Goal: Task Accomplishment & Management: Manage account settings

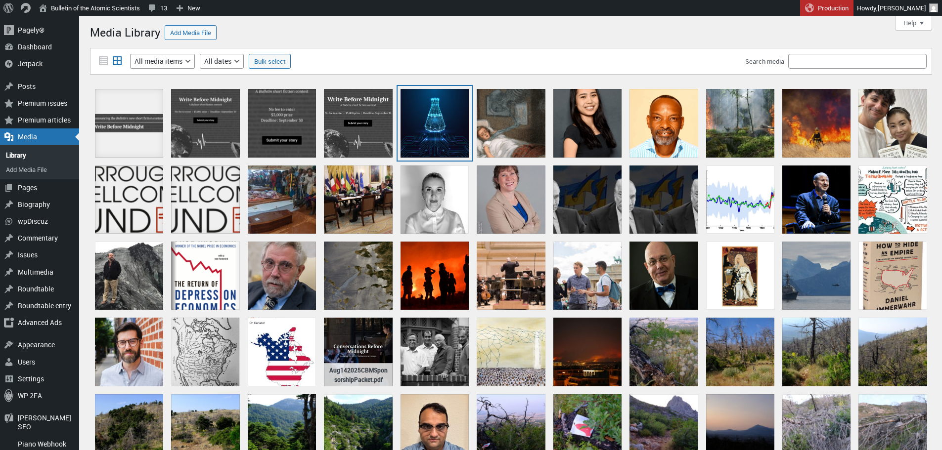
click at [444, 137] on div "67d16474be35d27f503432f7" at bounding box center [435, 123] width 68 height 68
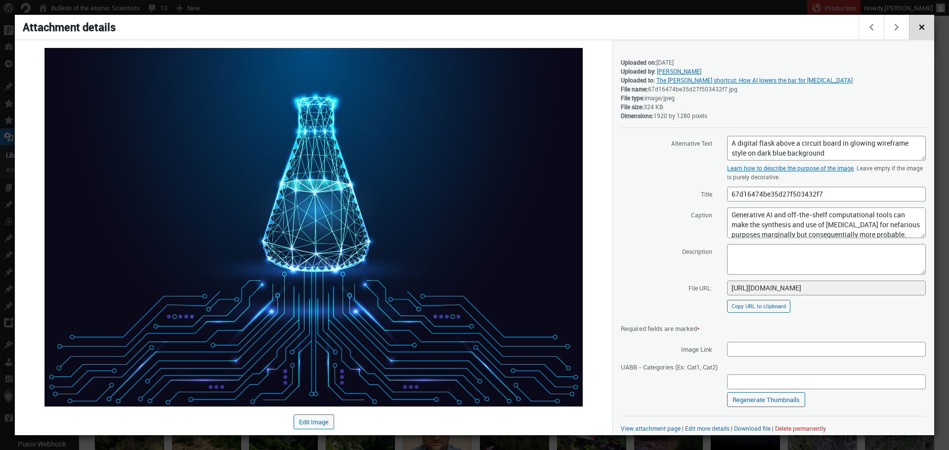
click at [918, 30] on span "Close dialog" at bounding box center [922, 26] width 11 height 8
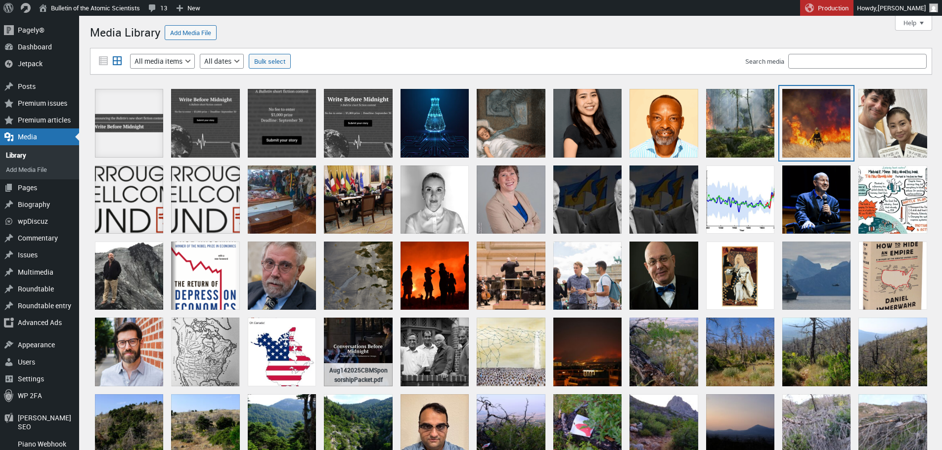
click at [806, 124] on div "Wildfire" at bounding box center [816, 123] width 68 height 68
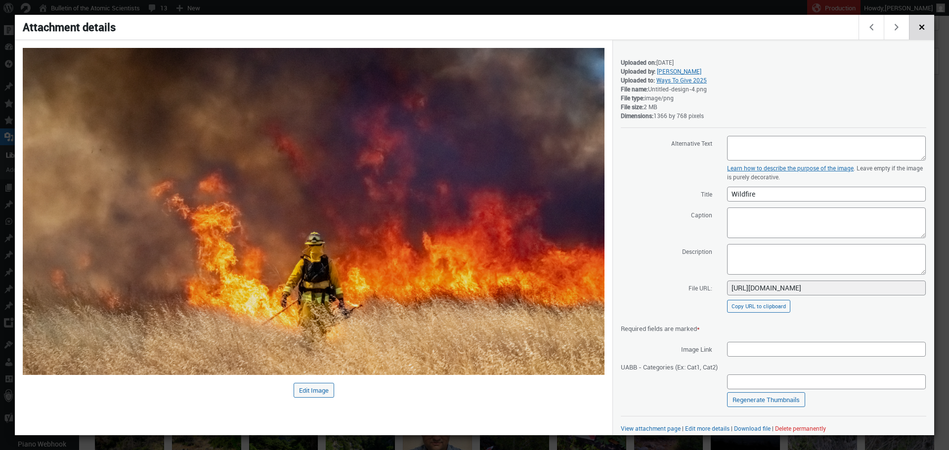
click at [923, 30] on span "Close dialog" at bounding box center [922, 26] width 11 height 8
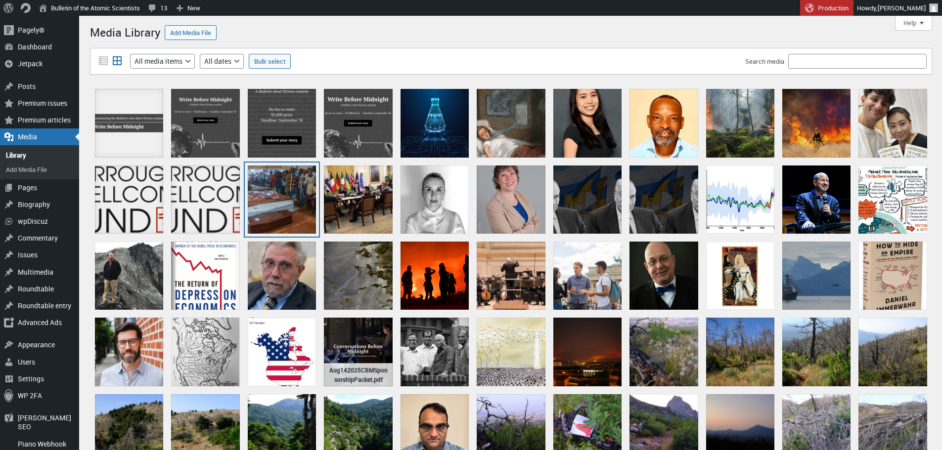
click at [289, 194] on div "gettyimages-1248347001-594x594" at bounding box center [282, 200] width 68 height 68
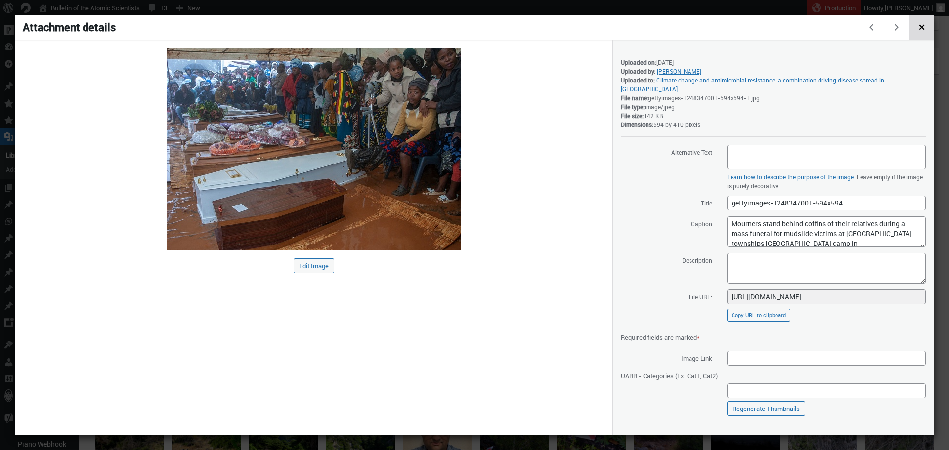
click at [924, 30] on span "Close dialog" at bounding box center [922, 26] width 11 height 8
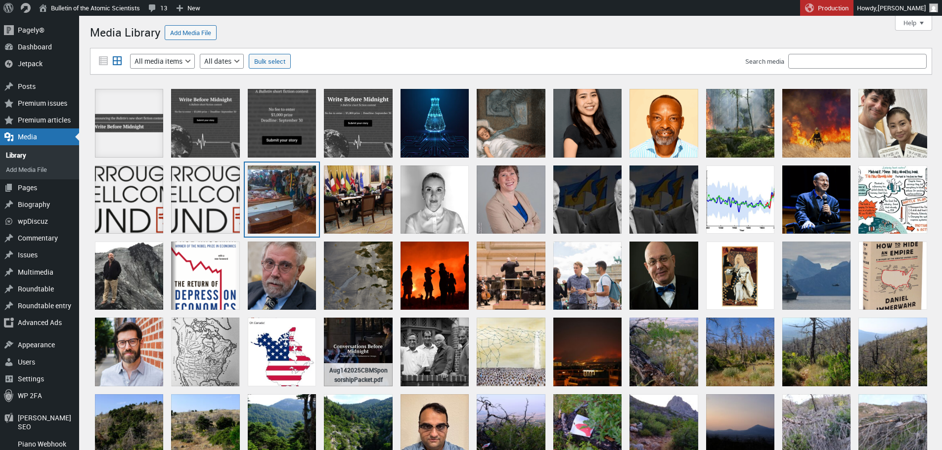
click at [288, 204] on div "gettyimages-1248347001-594x594" at bounding box center [282, 200] width 68 height 68
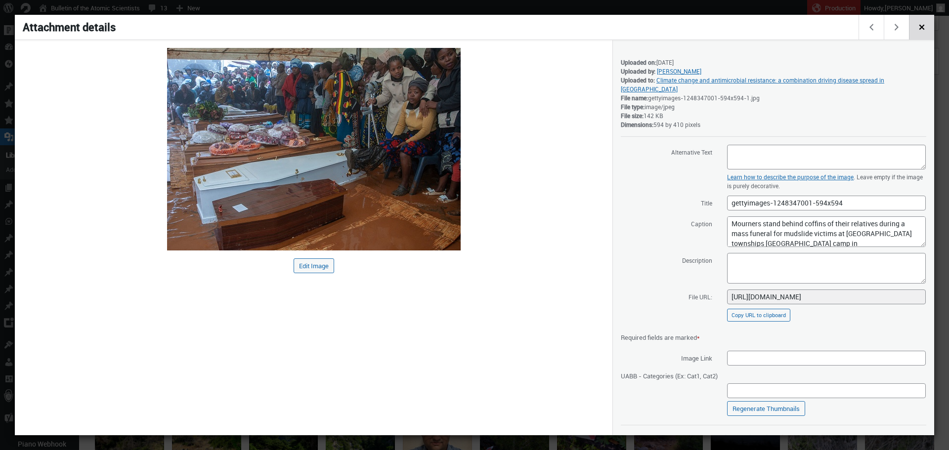
click at [918, 28] on span "Close dialog" at bounding box center [922, 26] width 11 height 8
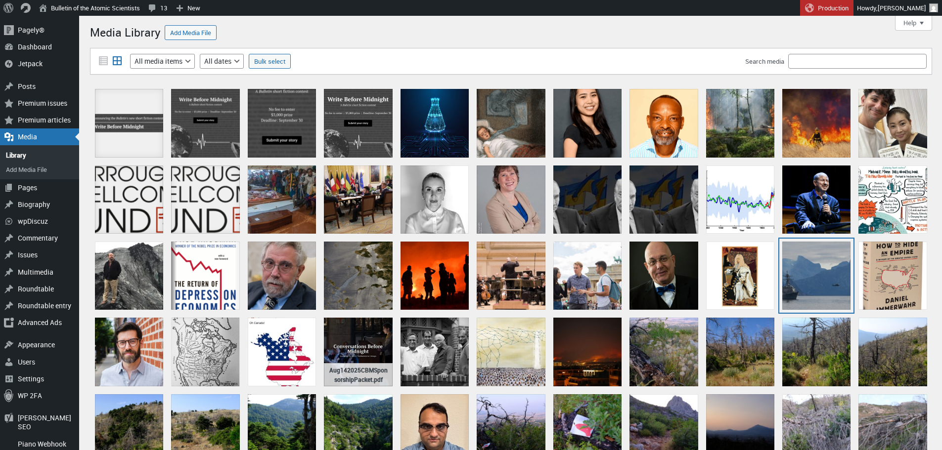
click at [813, 260] on div "US Coast Guard Cutter Northland, Arctic partners transit to Greenland" at bounding box center [816, 276] width 68 height 68
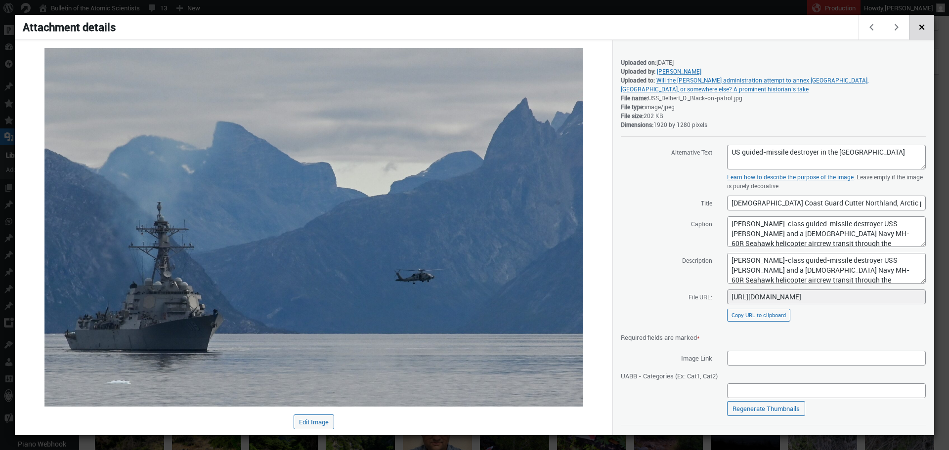
click at [925, 30] on span "Close dialog" at bounding box center [922, 26] width 11 height 8
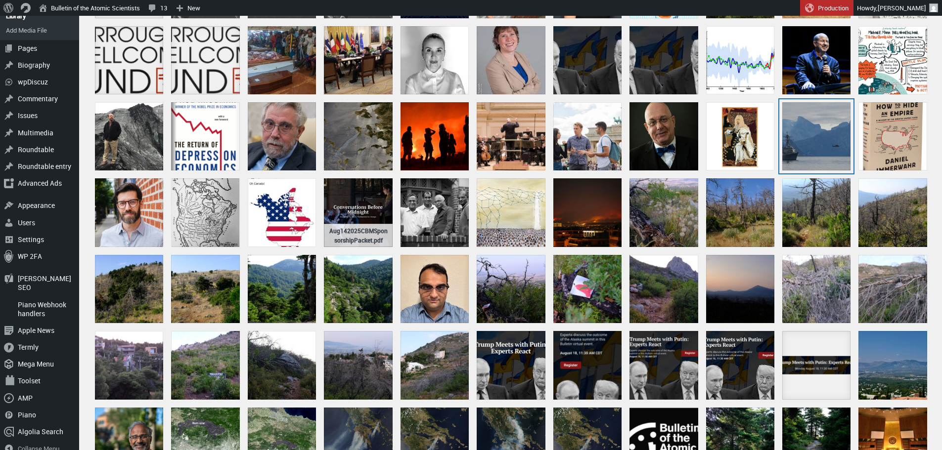
scroll to position [330, 0]
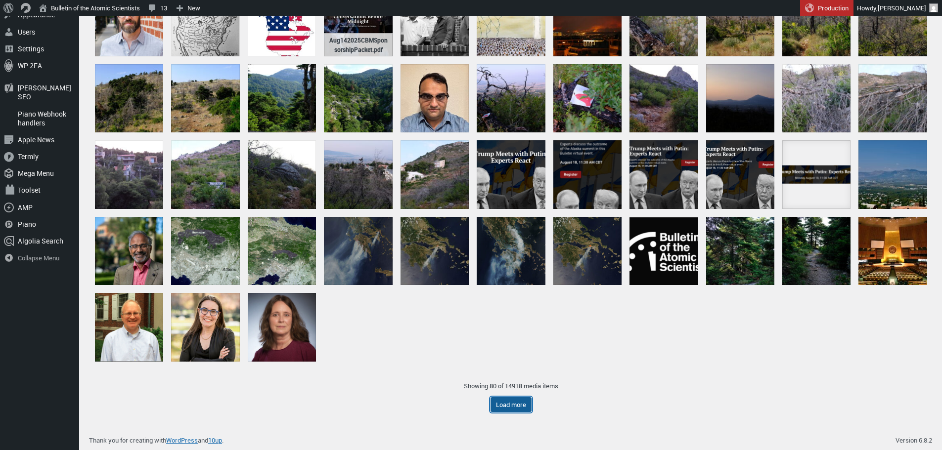
click at [514, 407] on button "Load more" at bounding box center [511, 405] width 41 height 15
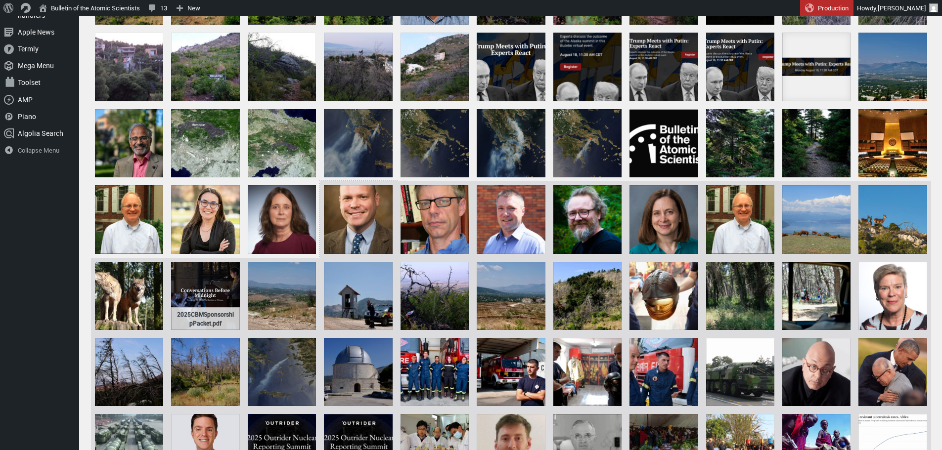
scroll to position [578, 0]
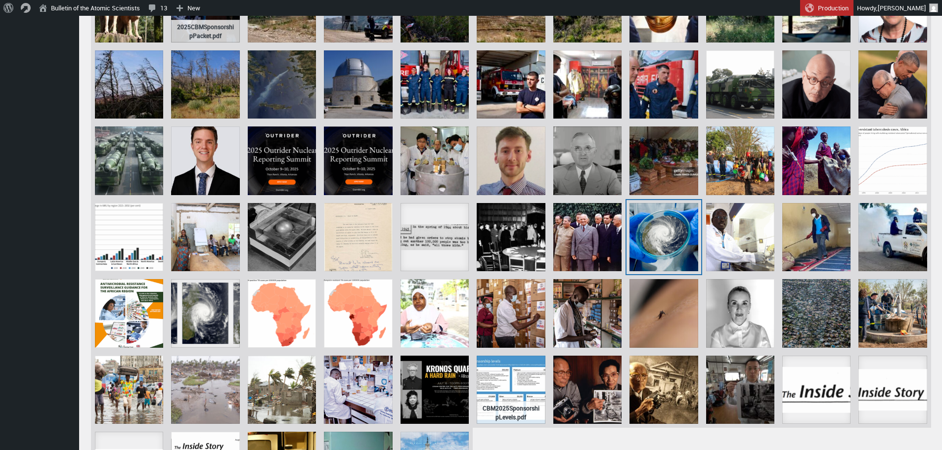
click at [643, 243] on div "kamadi-featured" at bounding box center [663, 237] width 68 height 68
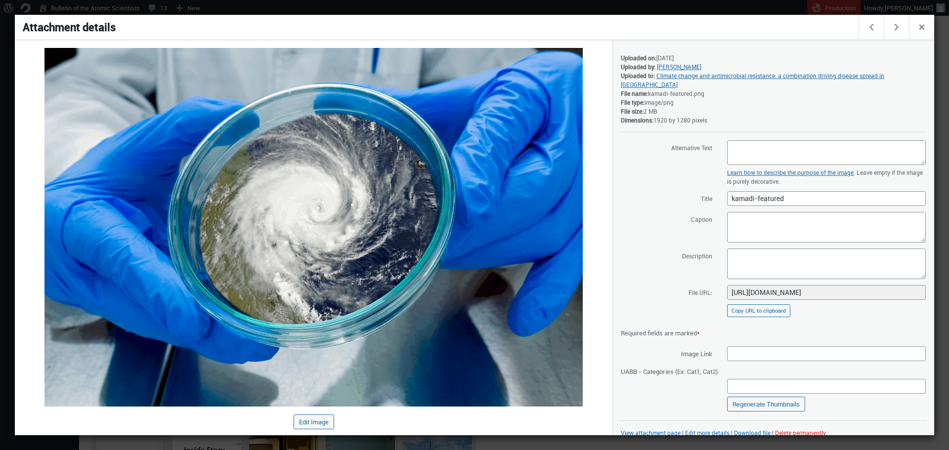
scroll to position [5, 0]
click at [760, 428] on link "Download file" at bounding box center [752, 432] width 37 height 8
click at [748, 9] on div at bounding box center [474, 225] width 949 height 450
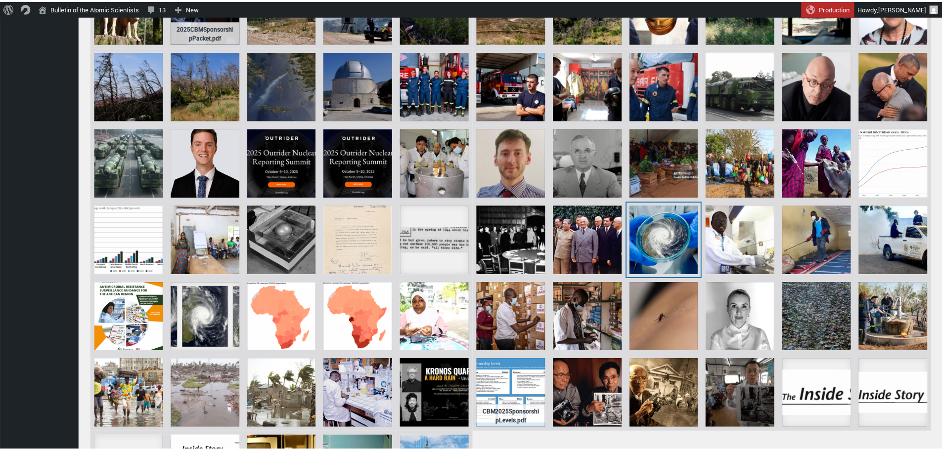
scroll to position [726, 0]
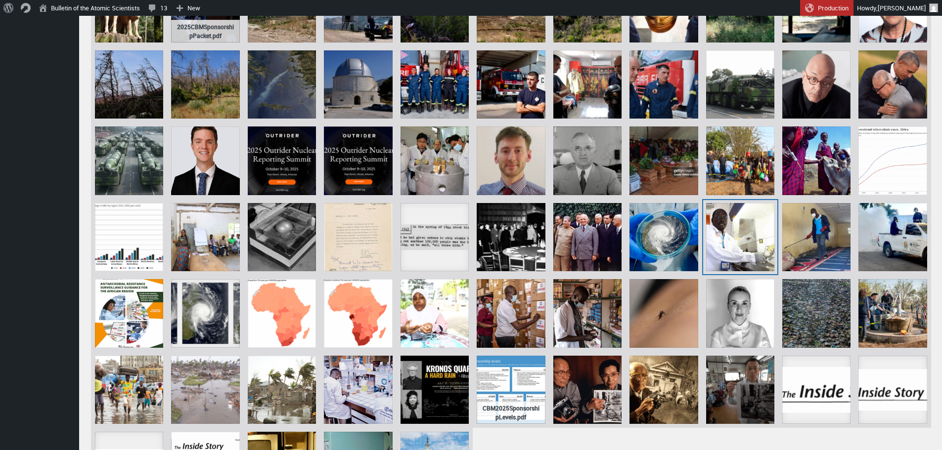
click at [767, 238] on div "kamadi-onsare" at bounding box center [740, 237] width 68 height 68
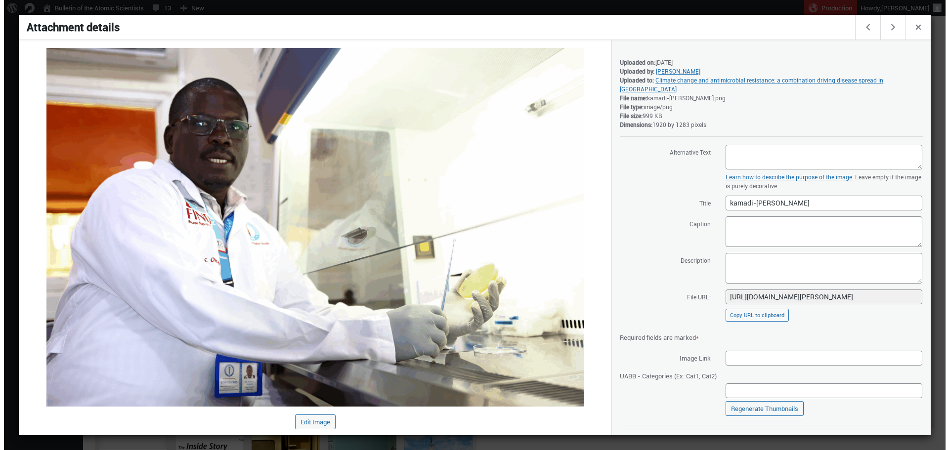
scroll to position [731, 0]
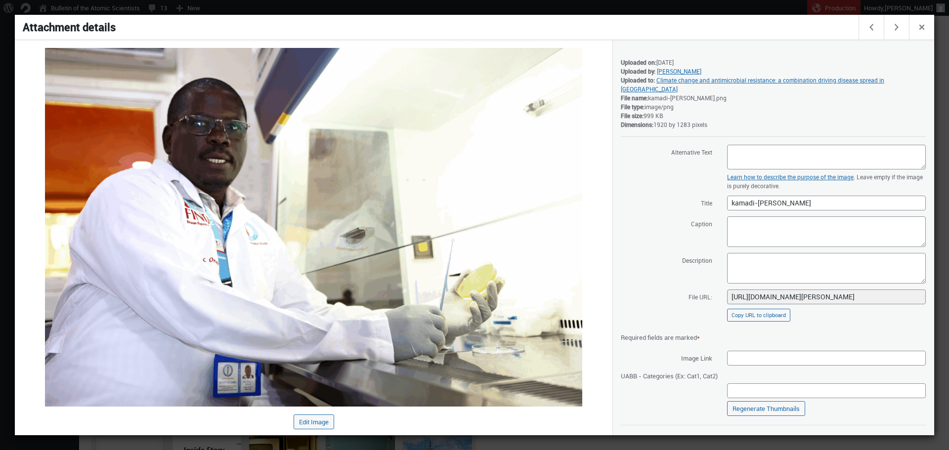
click at [689, 10] on div at bounding box center [474, 225] width 949 height 450
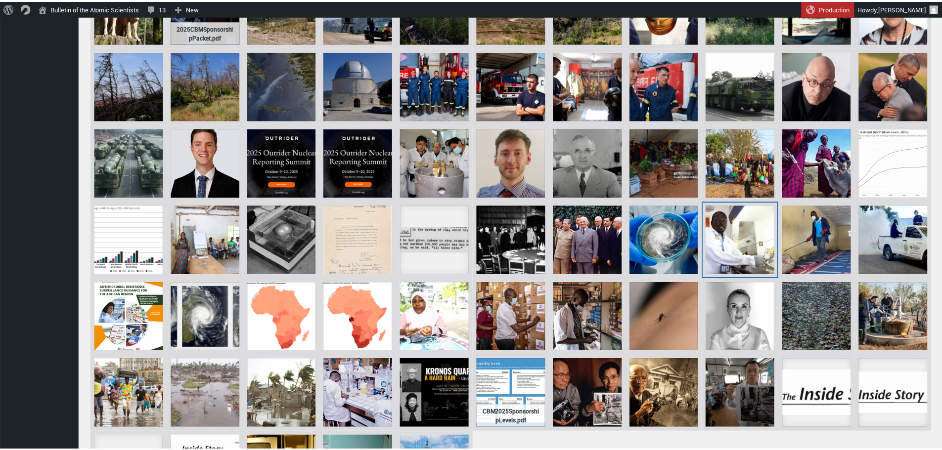
scroll to position [726, 0]
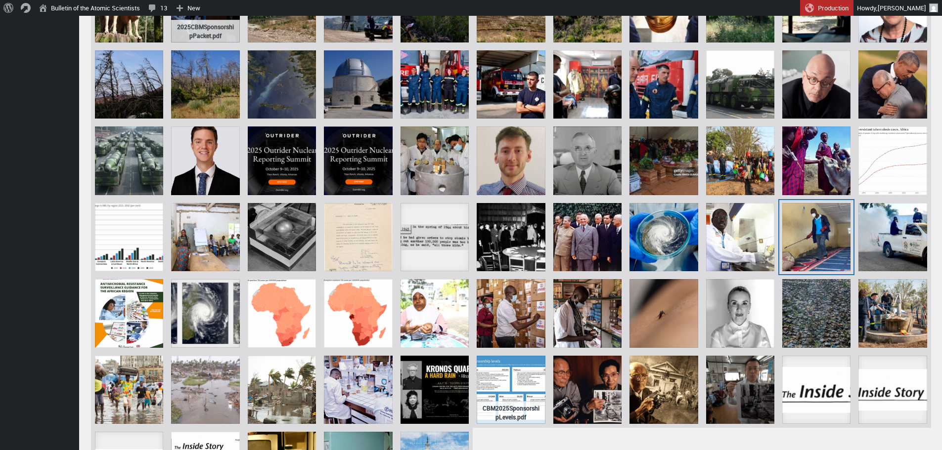
click at [822, 232] on div "Fumigating a mosque with insecticides in the coastal city of Mombasa, to get ri…" at bounding box center [816, 237] width 68 height 68
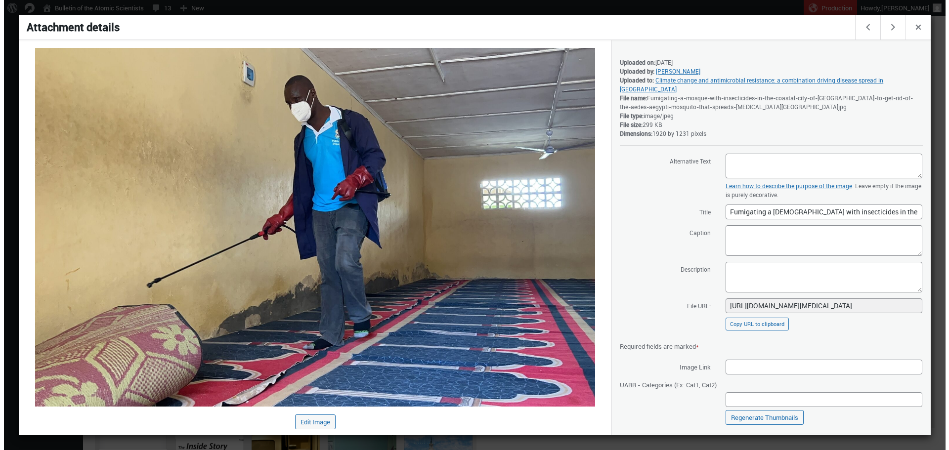
scroll to position [731, 0]
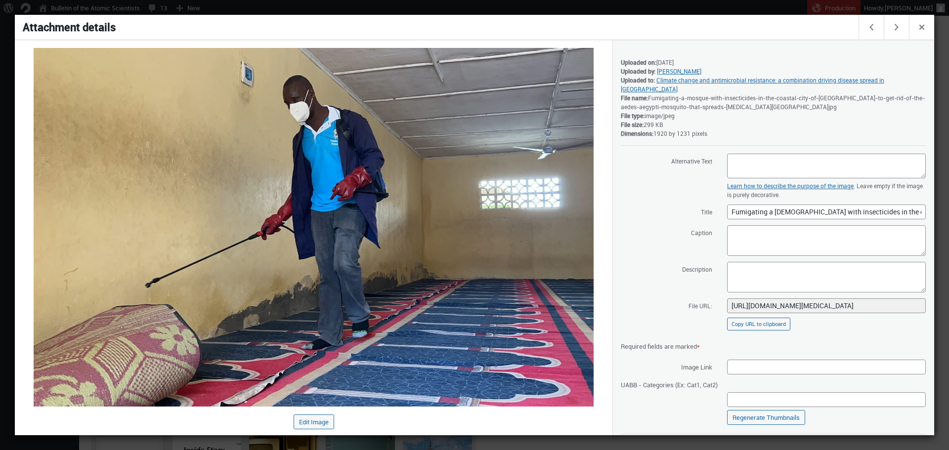
click at [676, 10] on div at bounding box center [474, 225] width 949 height 450
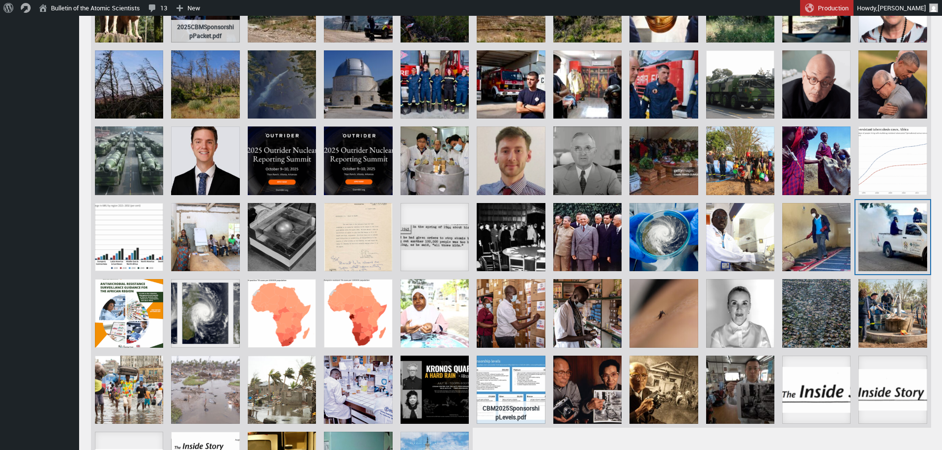
click at [902, 228] on div "Fogging, is one of the methods the Department of Health Health Services is usin…" at bounding box center [892, 237] width 68 height 68
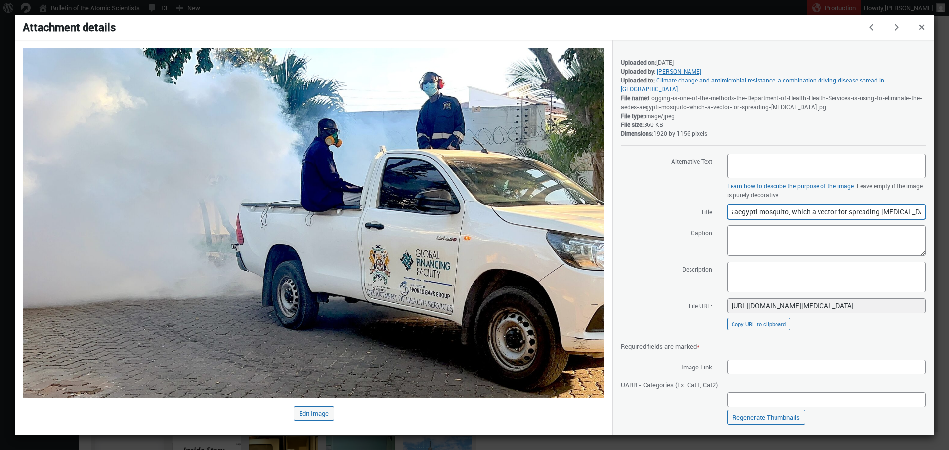
scroll to position [0, 320]
drag, startPoint x: 847, startPoint y: 203, endPoint x: 909, endPoint y: 207, distance: 62.9
click at [909, 207] on input "Fogging, is one of the methods the Department of Health Health Services is usin…" at bounding box center [826, 212] width 199 height 15
click at [607, 3] on div at bounding box center [474, 225] width 949 height 450
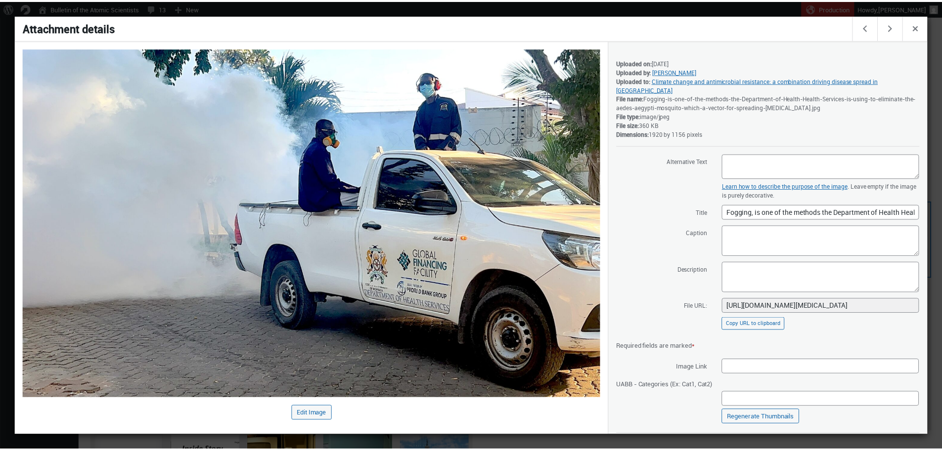
scroll to position [726, 0]
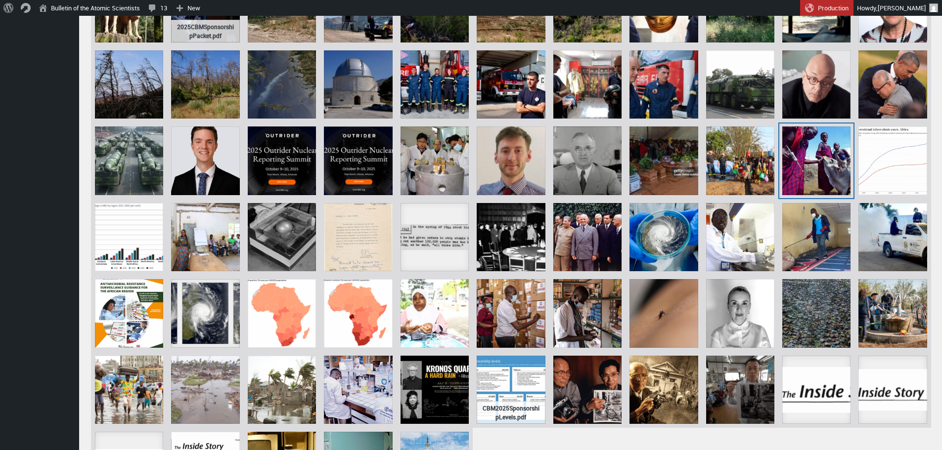
click at [804, 167] on div "Man ready to vaccinate a calf as boy, woman watch" at bounding box center [816, 161] width 68 height 68
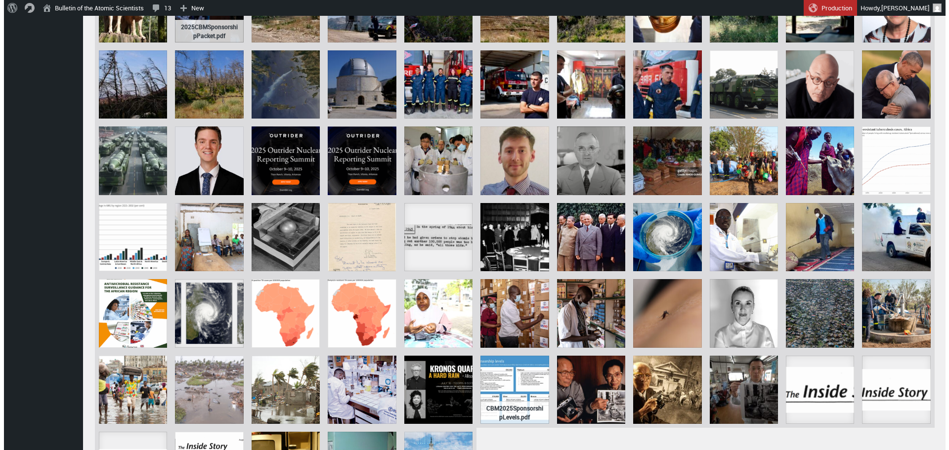
scroll to position [731, 0]
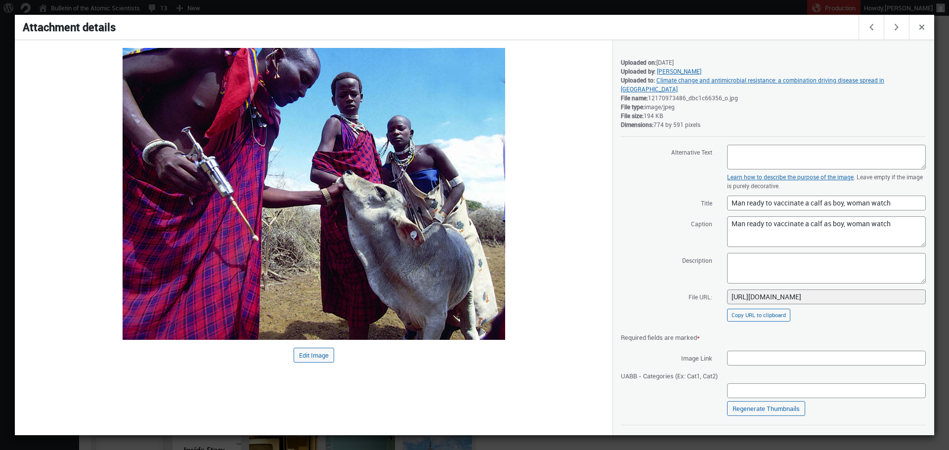
click at [671, 10] on div at bounding box center [474, 225] width 949 height 450
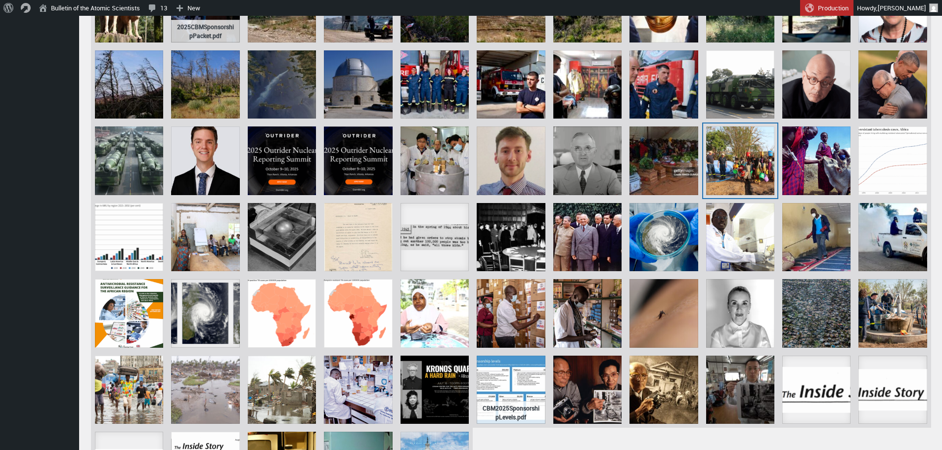
click at [742, 150] on div "32670677247_61ae26e8ee_o" at bounding box center [740, 161] width 68 height 68
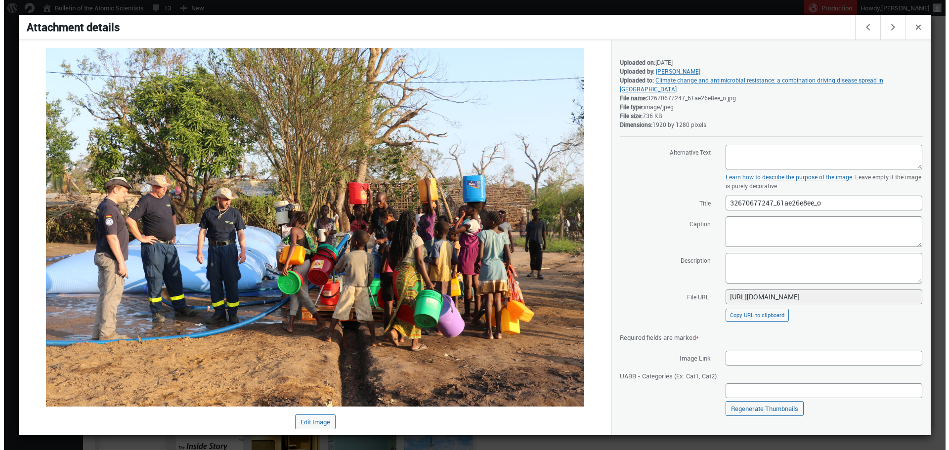
scroll to position [731, 0]
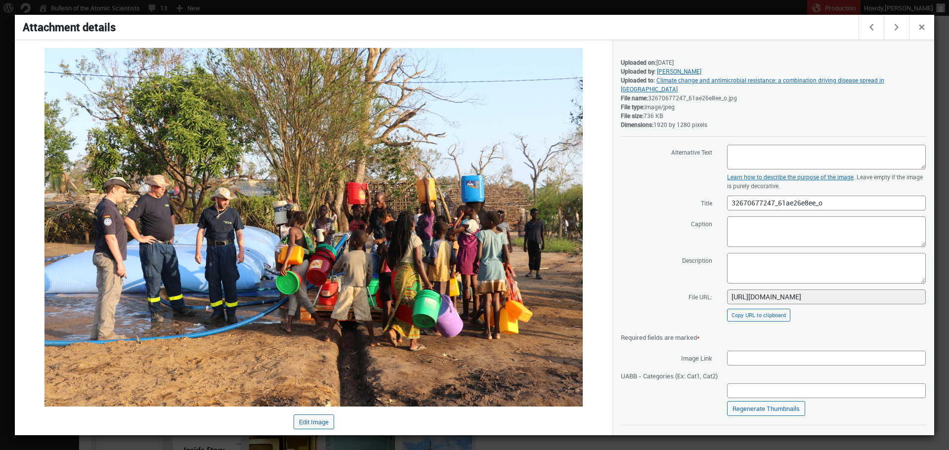
click at [583, 9] on div at bounding box center [474, 225] width 949 height 450
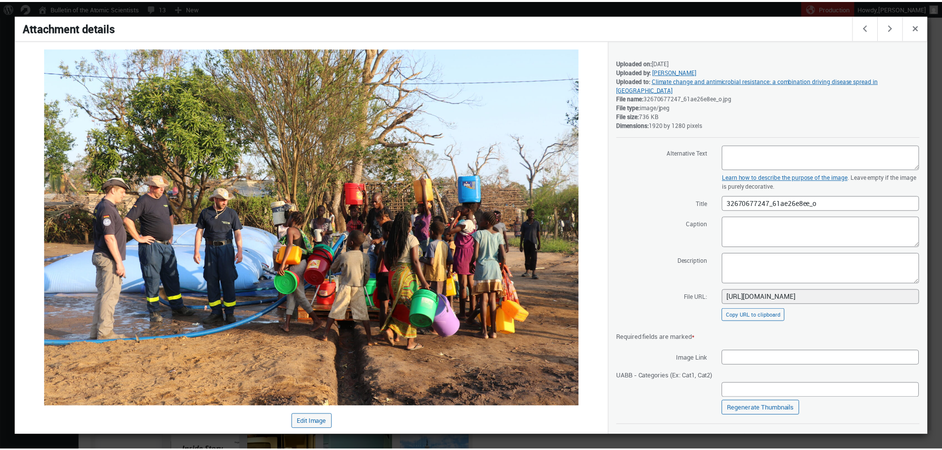
scroll to position [726, 0]
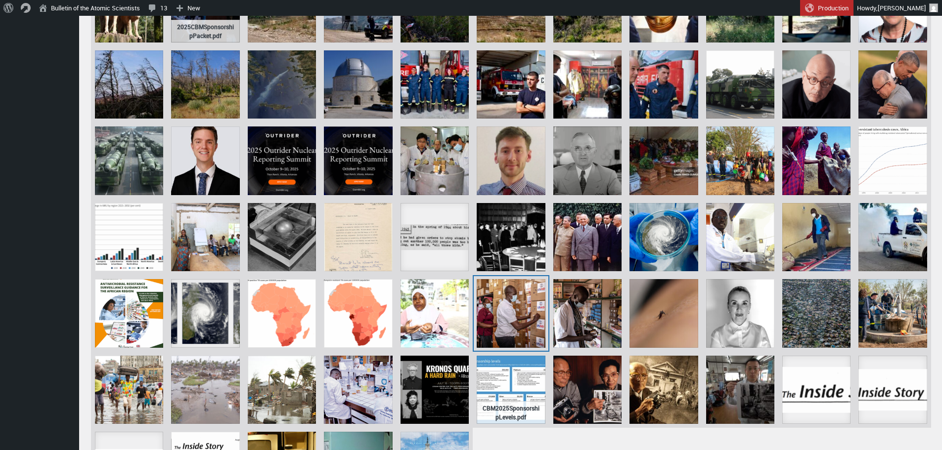
click at [527, 307] on div "gettyimages-2207544331-594x594" at bounding box center [511, 313] width 68 height 68
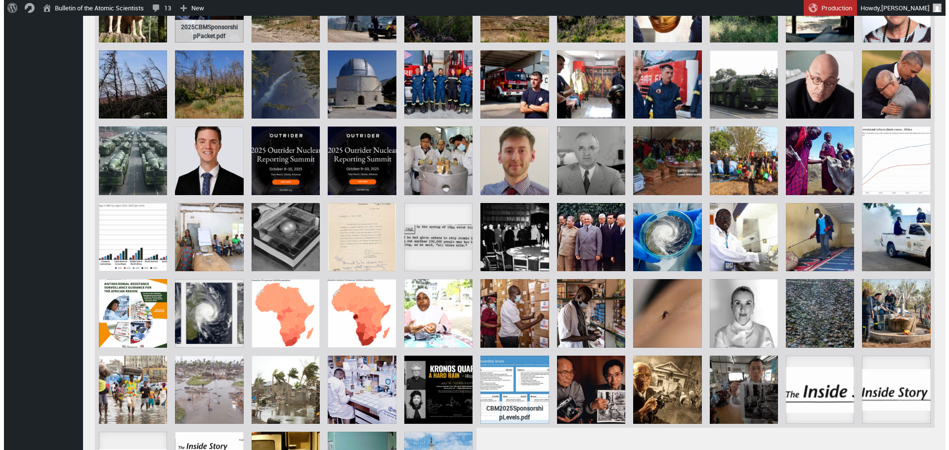
scroll to position [731, 0]
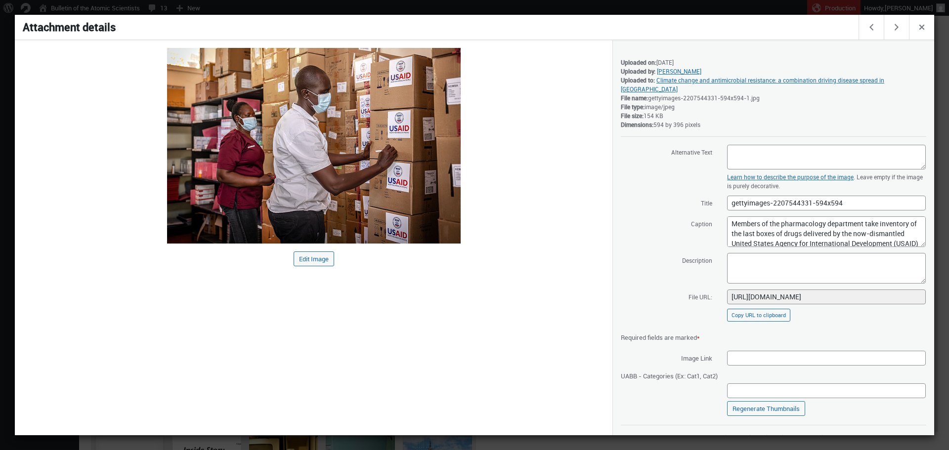
click at [630, 13] on div at bounding box center [474, 225] width 949 height 450
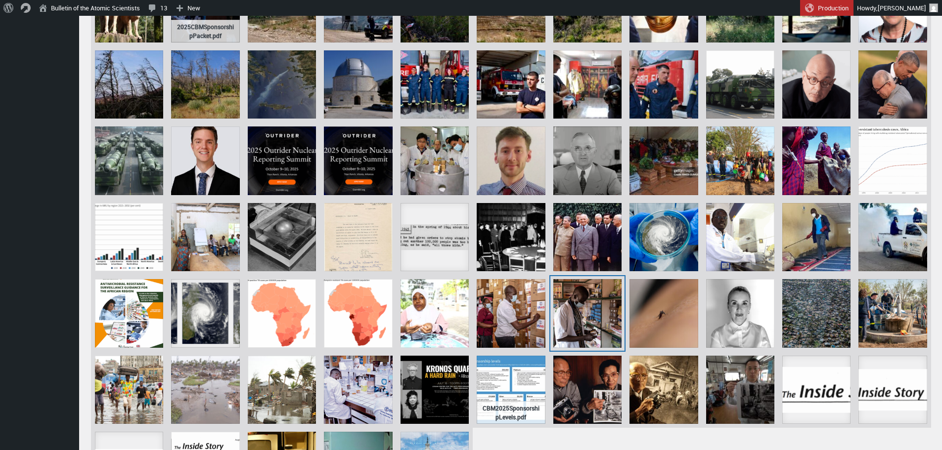
click at [591, 316] on div "gettyimages-1251800539-594x594" at bounding box center [587, 313] width 68 height 68
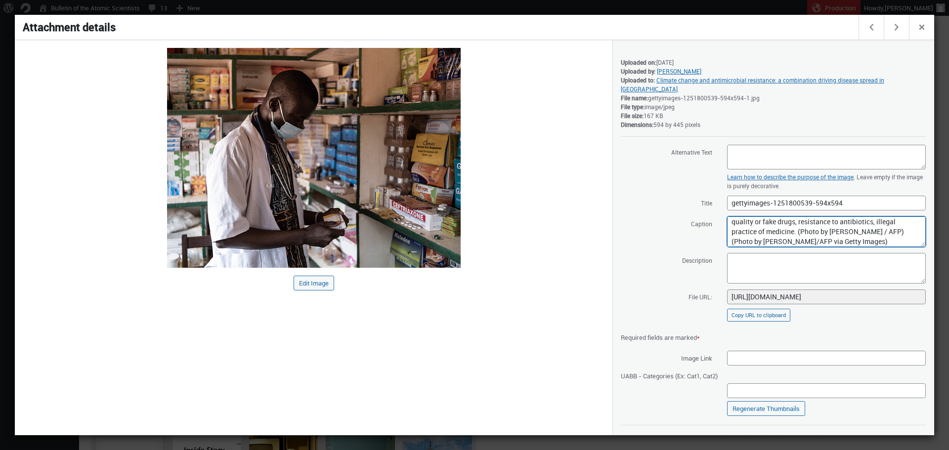
scroll to position [83, 0]
drag, startPoint x: 768, startPoint y: 220, endPoint x: 784, endPoint y: 229, distance: 18.0
click at [784, 229] on textarea "Stephen Hyppolite Liosso Pivara Bembe, a former medical student who was never a…" at bounding box center [826, 232] width 199 height 31
click at [788, 231] on textarea "Stephen Hyppolite Liosso Pivara Bembe, a former medical student who was never a…" at bounding box center [826, 232] width 199 height 31
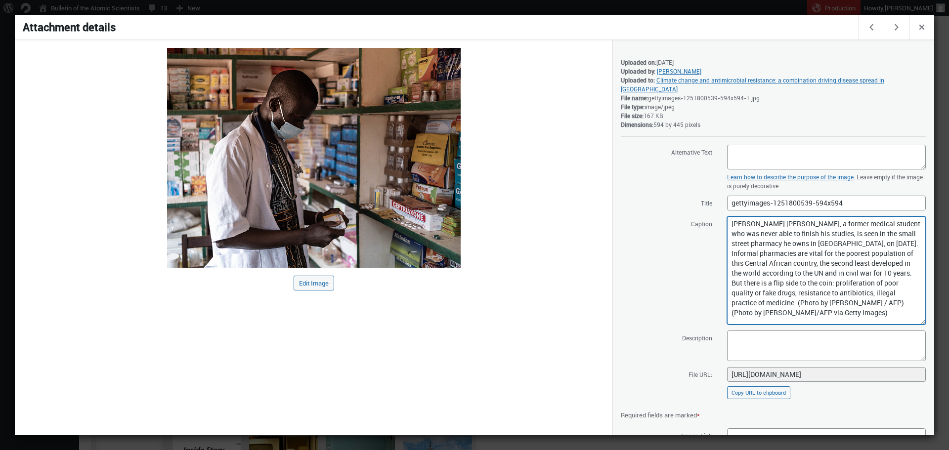
drag, startPoint x: 913, startPoint y: 233, endPoint x: 906, endPoint y: 311, distance: 78.0
click at [906, 311] on textarea "Stephen Hyppolite Liosso Pivara Bembe, a former medical student who was never a…" at bounding box center [826, 271] width 199 height 108
click at [598, 7] on div at bounding box center [474, 225] width 949 height 450
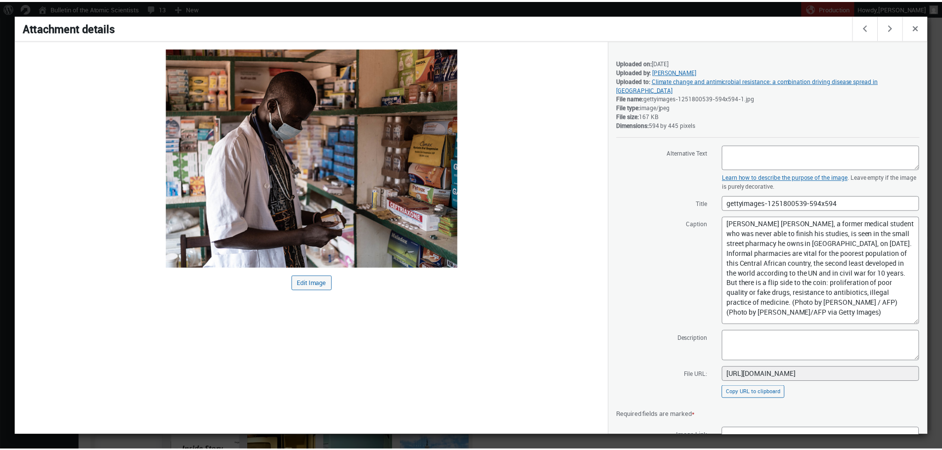
scroll to position [726, 0]
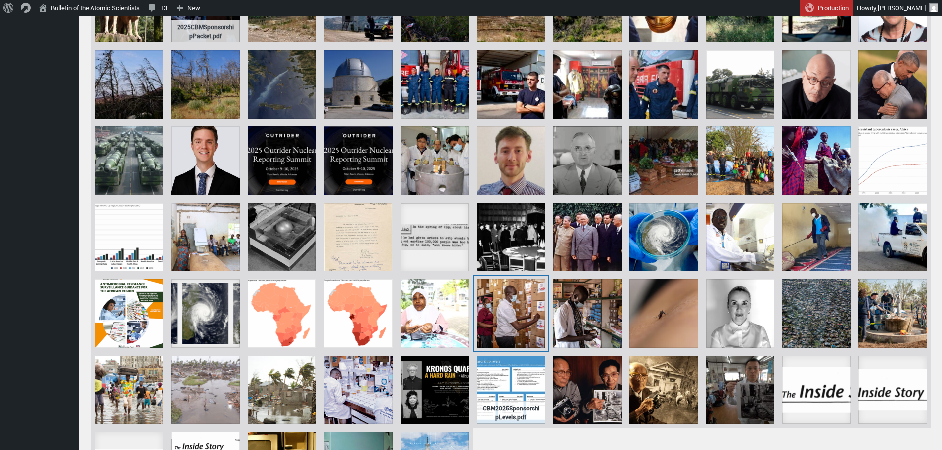
click at [529, 301] on div "gettyimages-2207544331-594x594" at bounding box center [511, 313] width 68 height 68
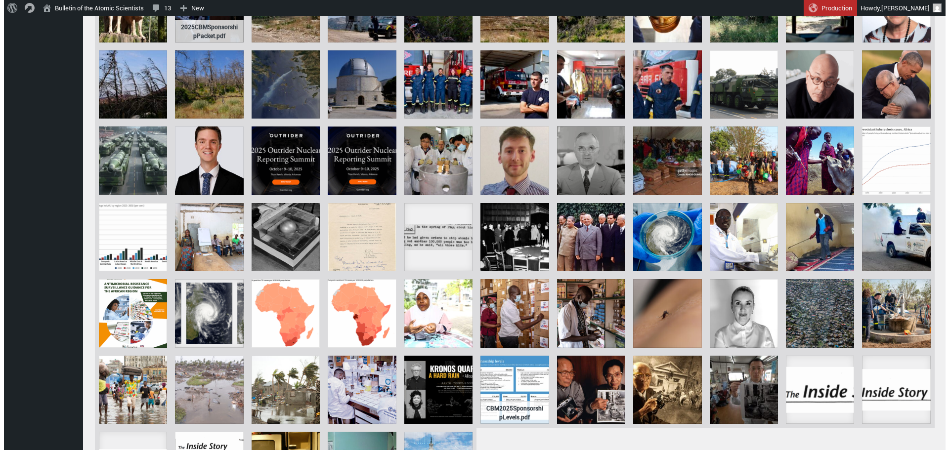
scroll to position [731, 0]
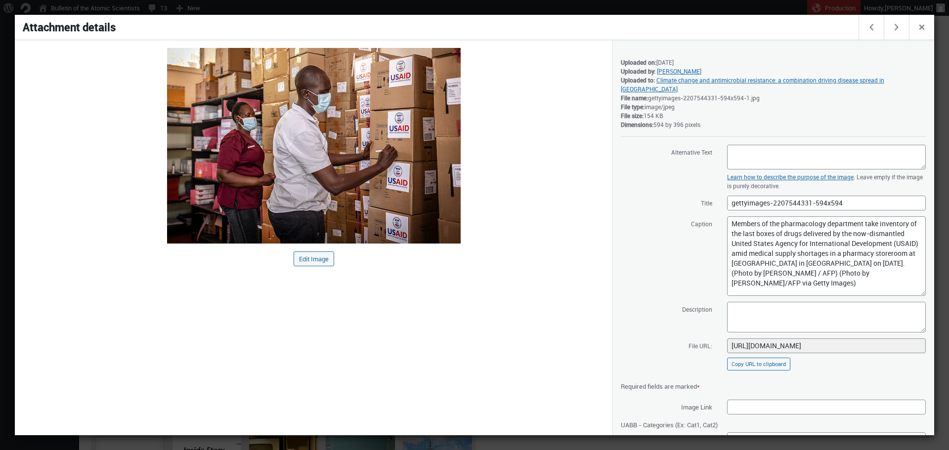
drag, startPoint x: 916, startPoint y: 236, endPoint x: 917, endPoint y: 285, distance: 49.0
click at [917, 285] on textarea "Members of the pharmacology department take inventory of the last boxes of drug…" at bounding box center [826, 257] width 199 height 80
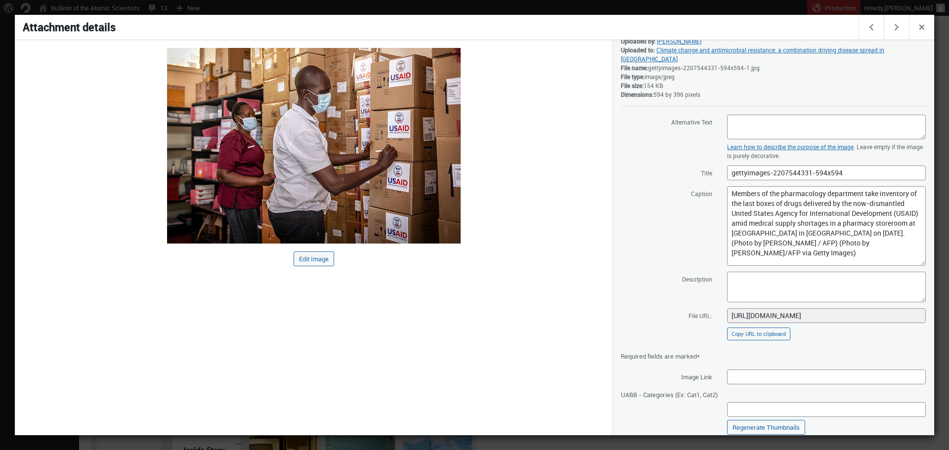
scroll to position [54, 0]
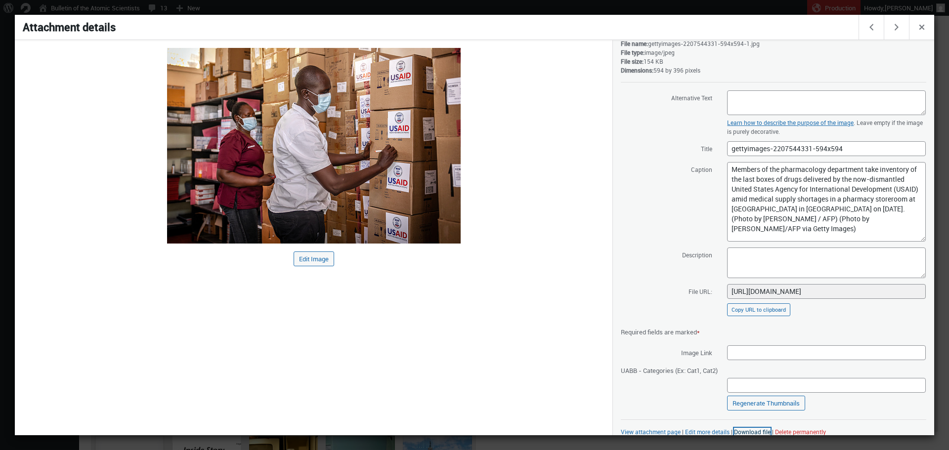
click at [757, 428] on link "Download file" at bounding box center [752, 432] width 37 height 8
drag, startPoint x: 777, startPoint y: 221, endPoint x: 719, endPoint y: 159, distance: 84.7
click at [719, 162] on span "Caption Members of the pharmacology department take inventory of the last boxes…" at bounding box center [774, 202] width 306 height 81
click at [326, 13] on div at bounding box center [474, 225] width 949 height 450
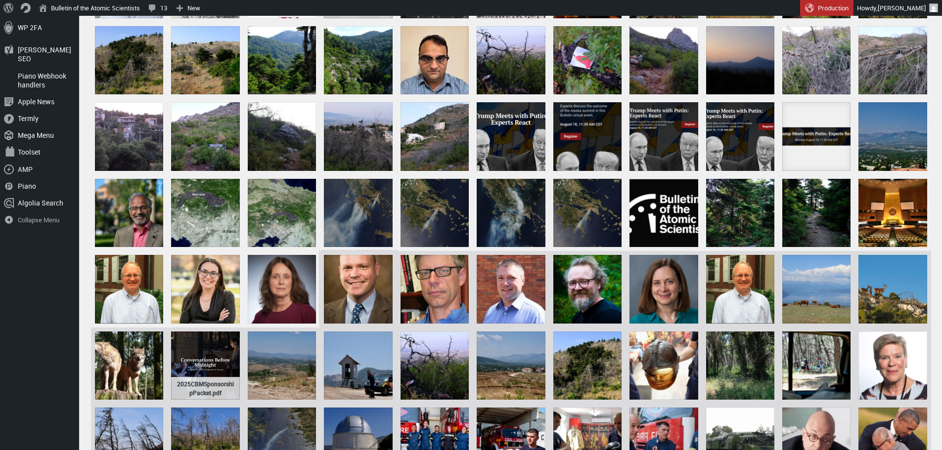
scroll to position [231, 0]
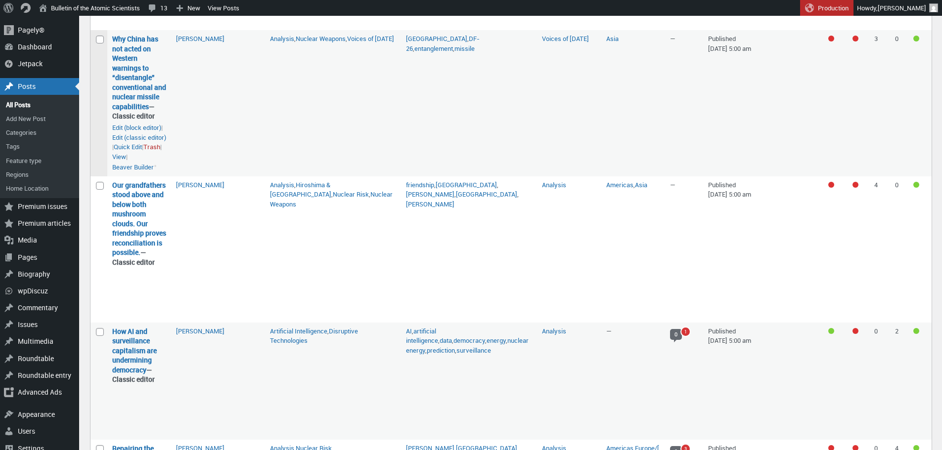
scroll to position [544, 0]
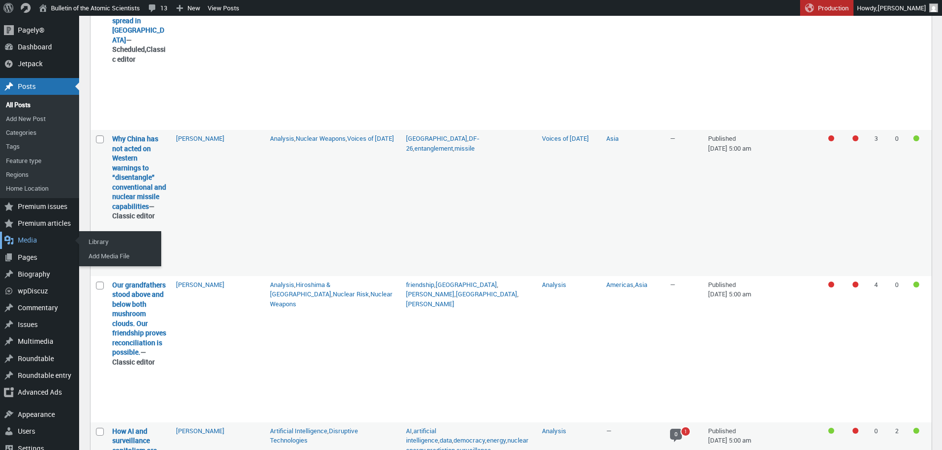
click at [32, 242] on div "Media" at bounding box center [39, 240] width 79 height 17
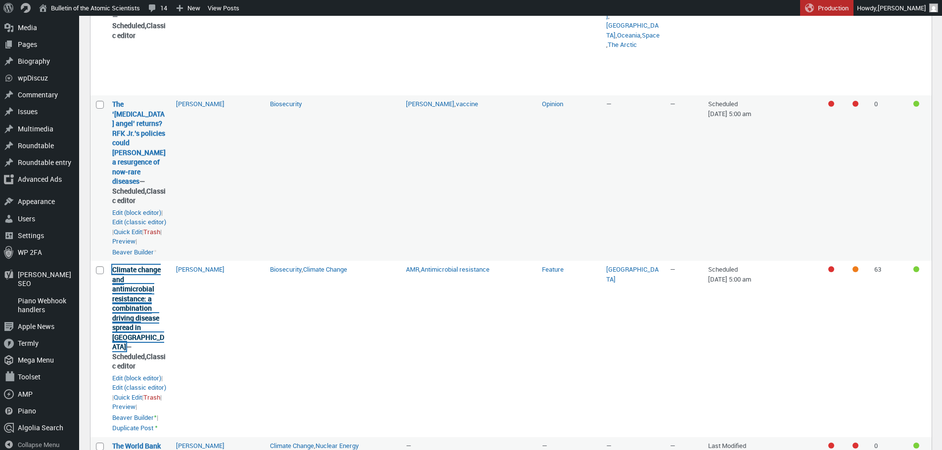
scroll to position [49, 0]
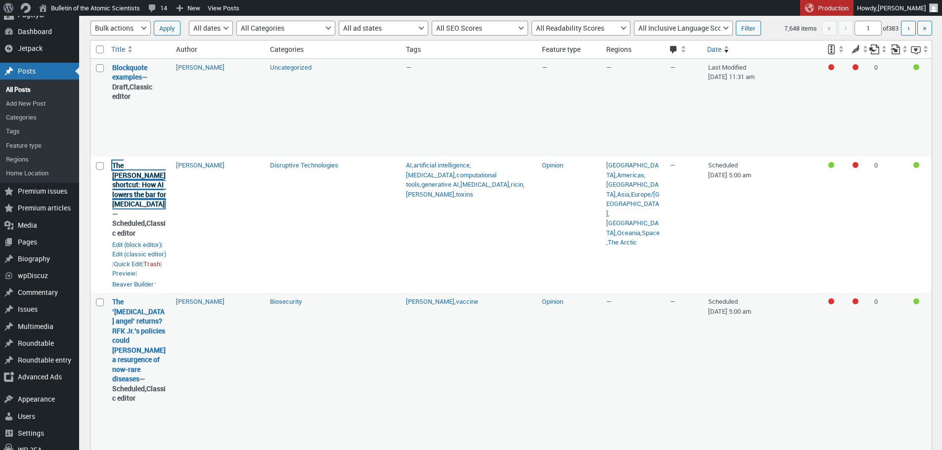
click at [135, 193] on link "The Sarin shortcut: How AI lowers the bar for chemical weapons" at bounding box center [139, 185] width 54 height 48
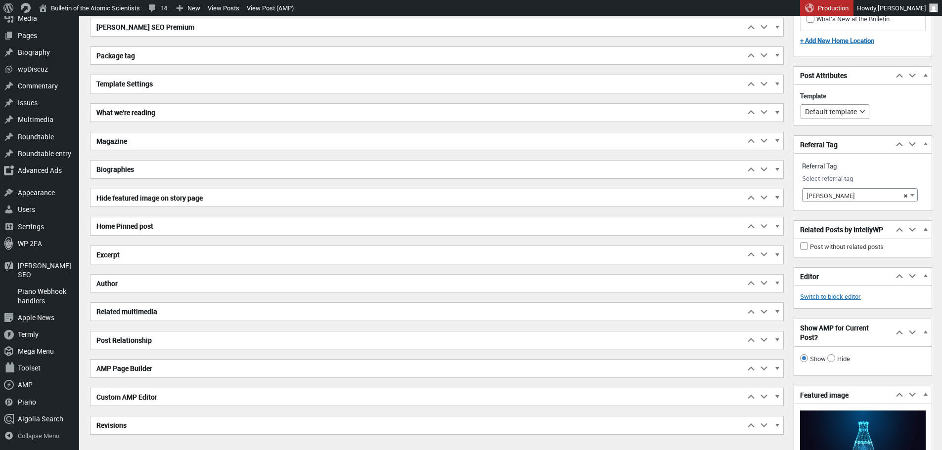
scroll to position [1236, 0]
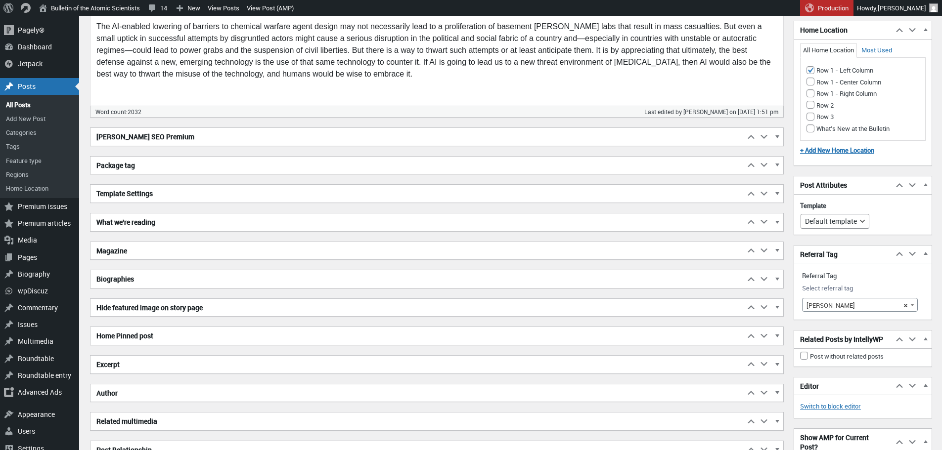
click at [249, 142] on h2 "[PERSON_NAME] SEO Premium" at bounding box center [417, 137] width 654 height 18
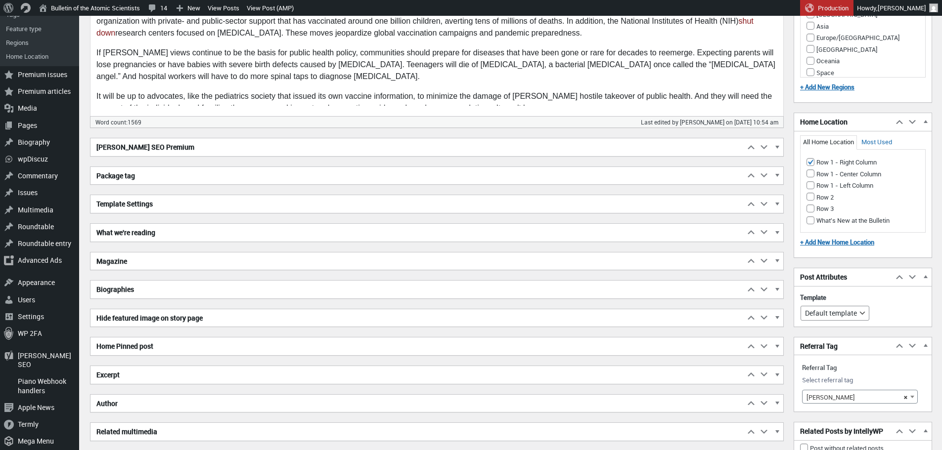
scroll to position [1088, 0]
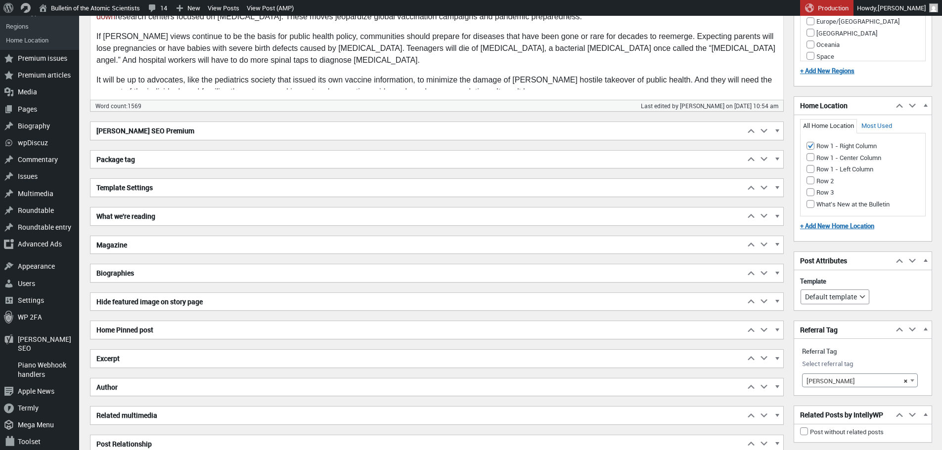
click at [173, 354] on h2 "Excerpt" at bounding box center [417, 359] width 654 height 18
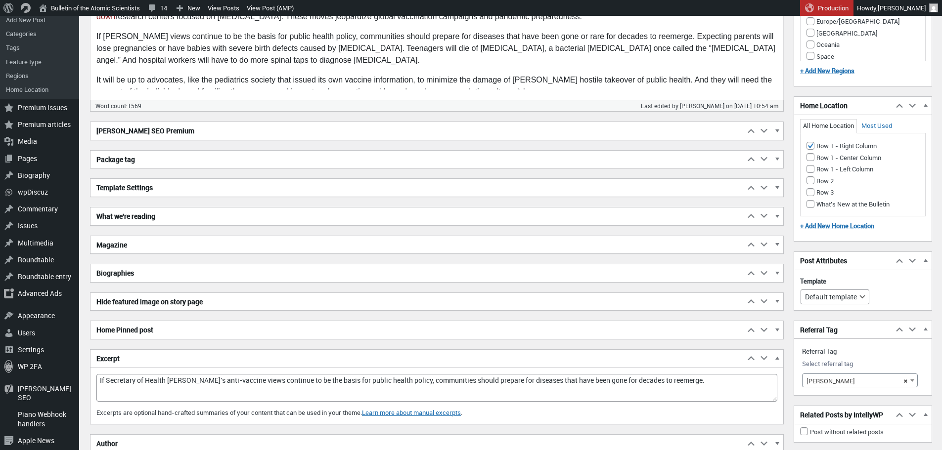
click at [145, 255] on div "[PERSON_NAME] SEO Premium Move up Move [PERSON_NAME] SEO Premium box up Move do…" at bounding box center [437, 359] width 694 height 474
click at [145, 248] on h2 "Magazine" at bounding box center [417, 245] width 654 height 18
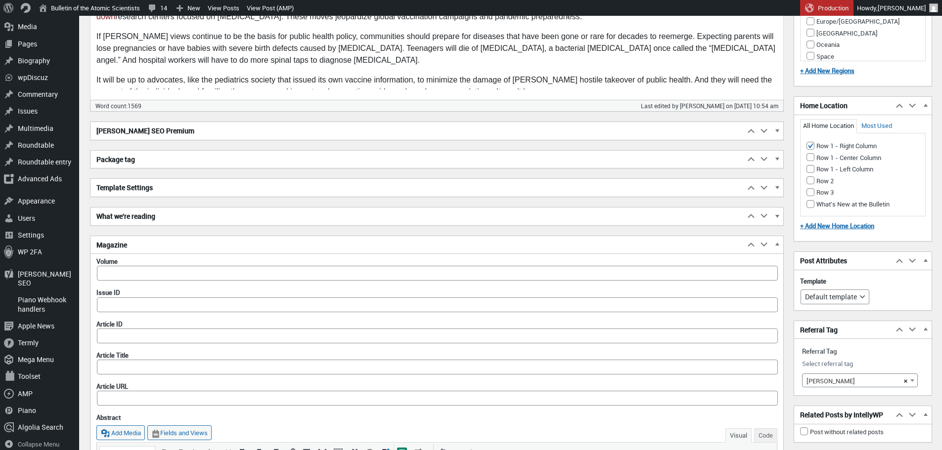
click at [147, 251] on h2 "Magazine" at bounding box center [417, 245] width 654 height 18
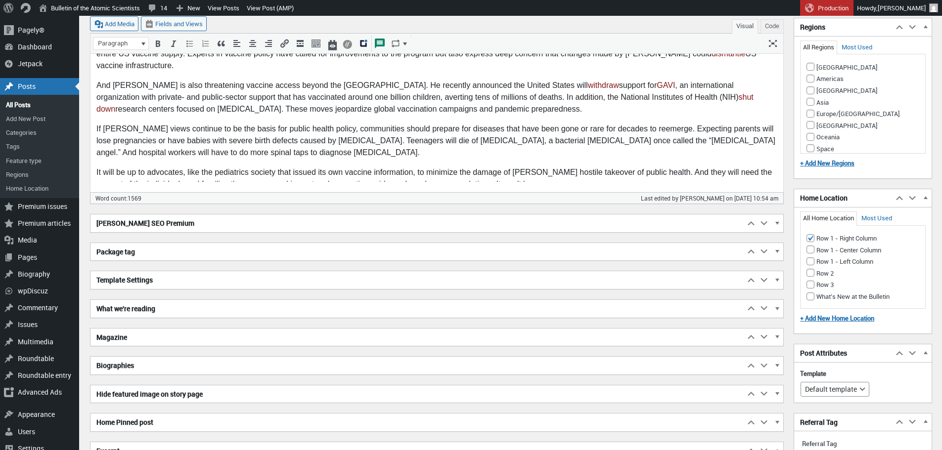
scroll to position [989, 0]
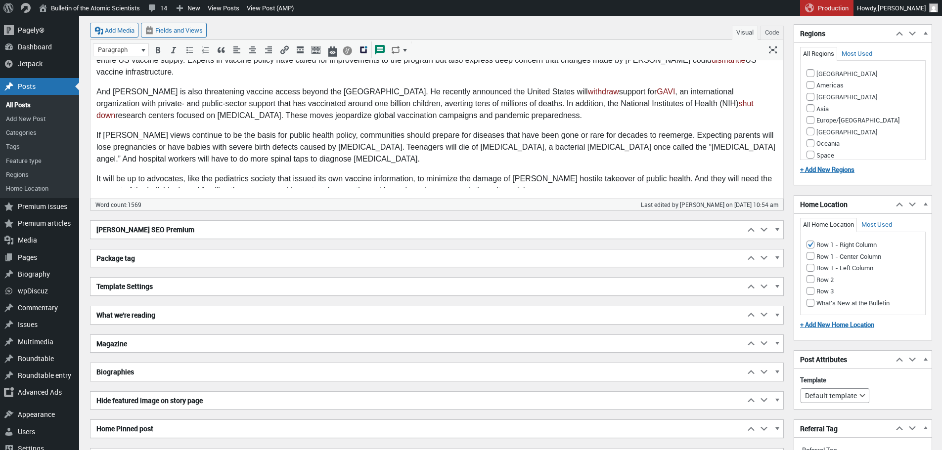
click at [152, 232] on h2 "[PERSON_NAME] SEO Premium" at bounding box center [417, 230] width 654 height 18
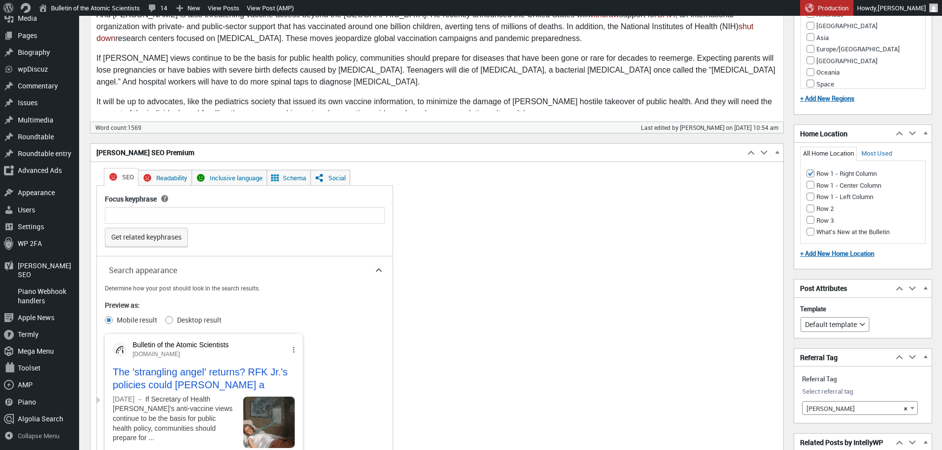
scroll to position [1187, 0]
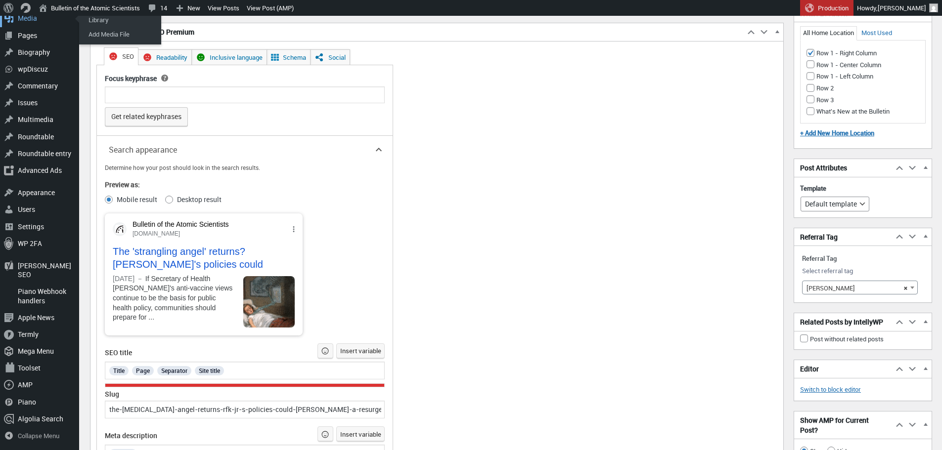
click at [39, 27] on div "Media" at bounding box center [39, 18] width 79 height 17
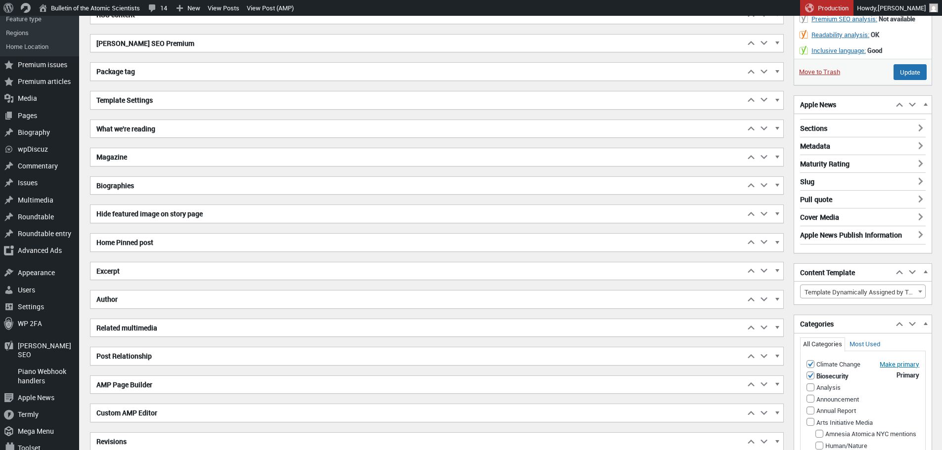
scroll to position [148, 0]
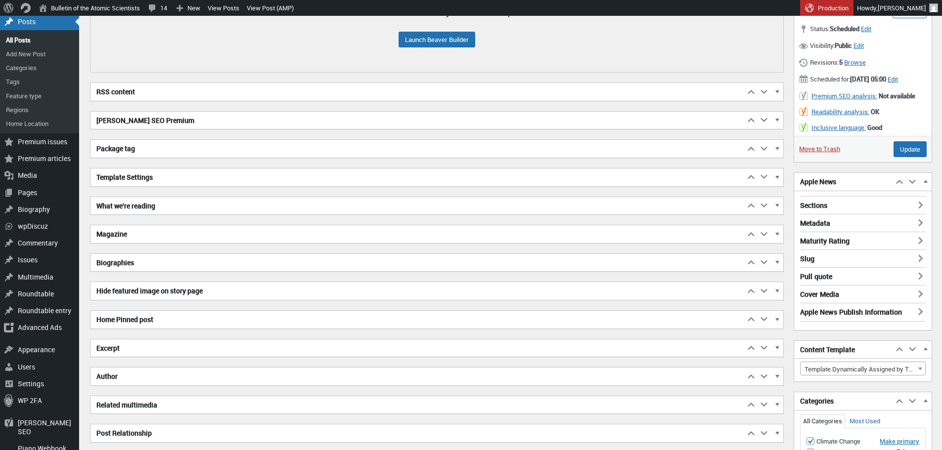
click at [160, 95] on h2 "RSS content" at bounding box center [417, 92] width 654 height 18
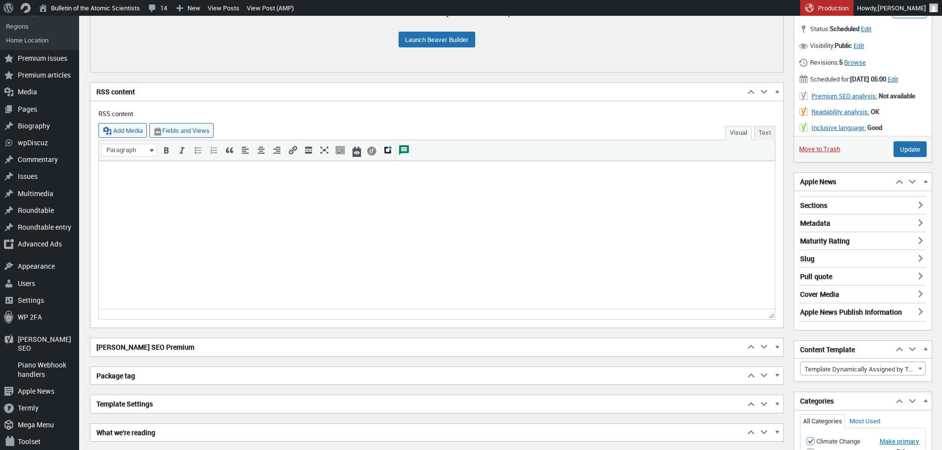
click at [174, 350] on h2 "[PERSON_NAME] SEO Premium" at bounding box center [417, 348] width 654 height 18
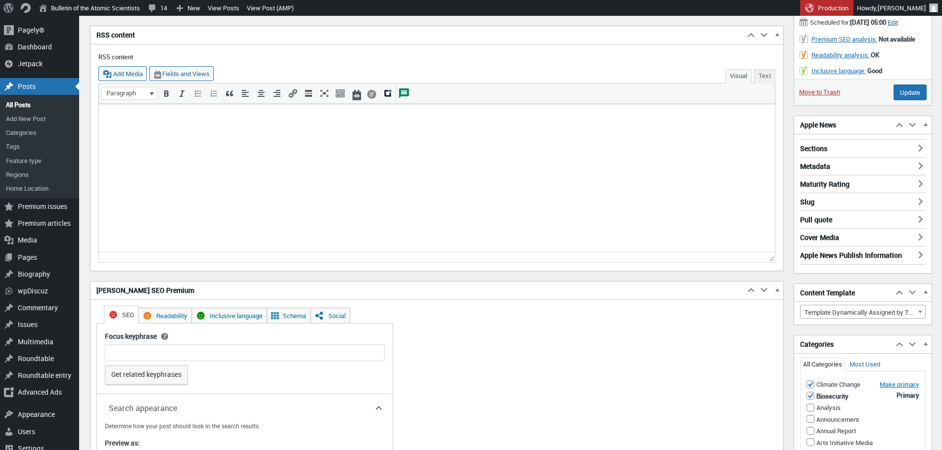
scroll to position [0, 0]
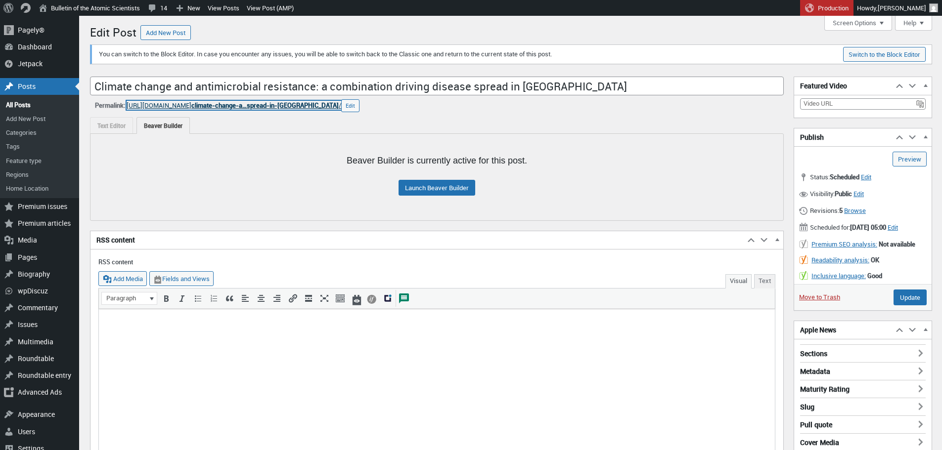
click at [302, 104] on span "climate-change-a…spread-in-africa" at bounding box center [264, 105] width 147 height 9
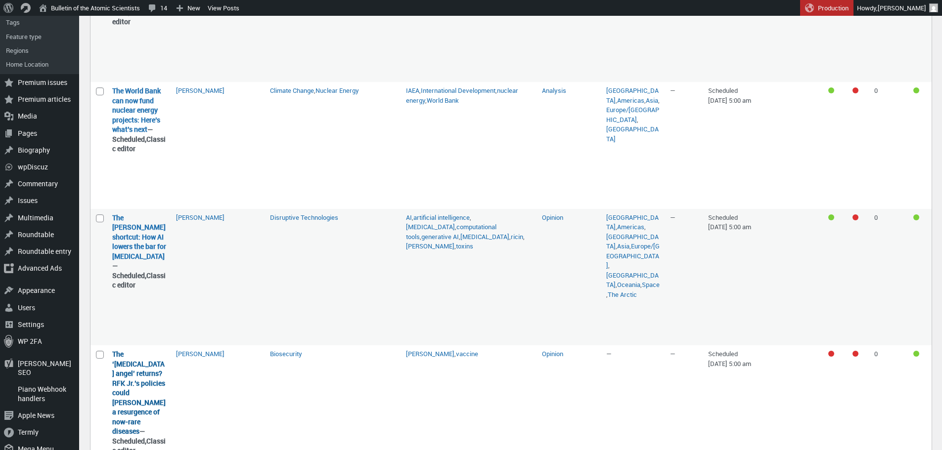
scroll to position [148, 0]
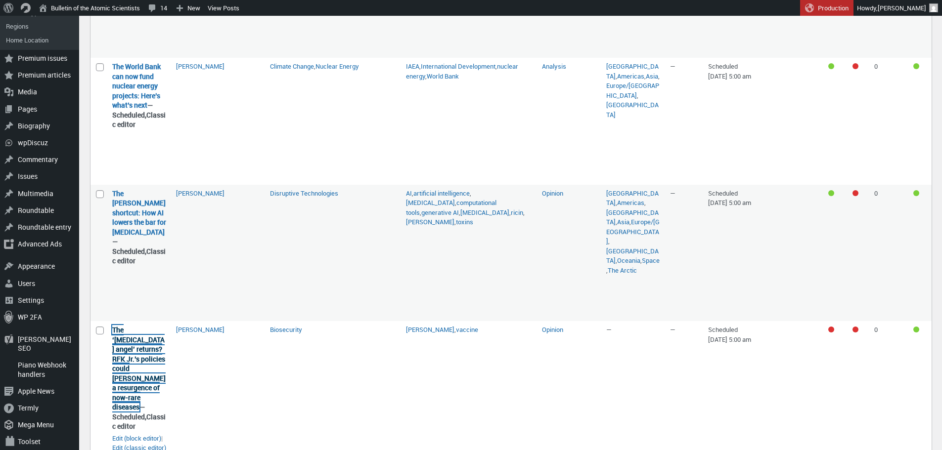
click at [140, 365] on link "The ‘[MEDICAL_DATA] angel’ returns? RFK Jr.’s policies could [PERSON_NAME] a re…" at bounding box center [138, 368] width 53 height 87
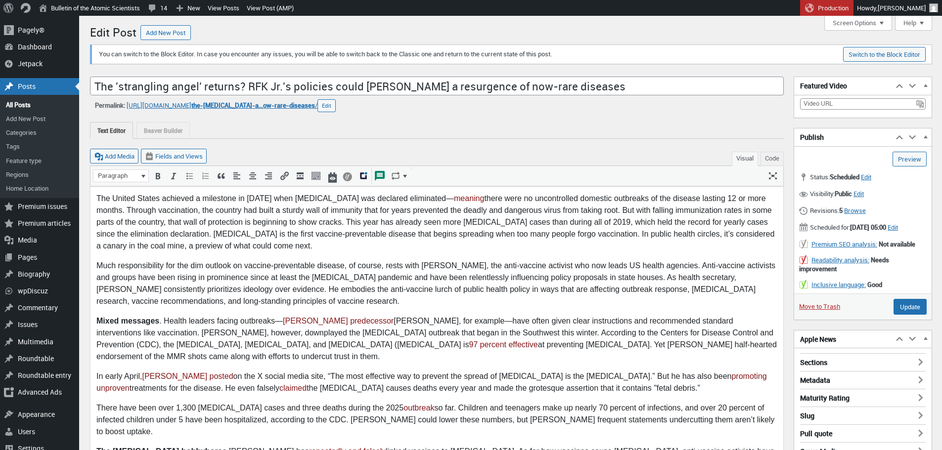
scroll to position [7, 0]
